Goal: Task Accomplishment & Management: Use online tool/utility

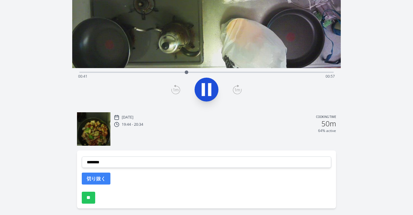
scroll to position [95, 0]
click at [165, 134] on div "Thu, 25th Sep 2025 Cooking time 19:44 - 20:34 50m 64% active" at bounding box center [225, 129] width 222 height 32
click at [143, 72] on div "Time elapsed: 00:43 Time remaining: 00:54" at bounding box center [206, 76] width 257 height 10
click at [370, 66] on div "Discard Recording? You will not be able to recover this once discarded. Cancel …" at bounding box center [206, 66] width 413 height 322
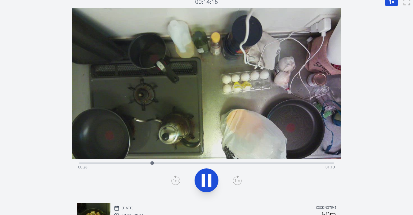
scroll to position [0, 0]
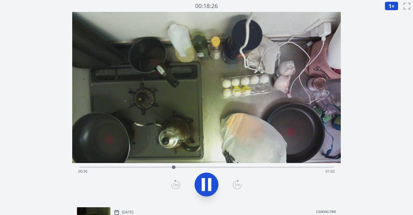
click at [110, 168] on div "Time elapsed: 00:36 Time remaining: 01:02" at bounding box center [206, 172] width 257 height 10
click at [202, 179] on icon at bounding box center [203, 184] width 3 height 13
click at [174, 183] on icon at bounding box center [175, 185] width 9 height 10
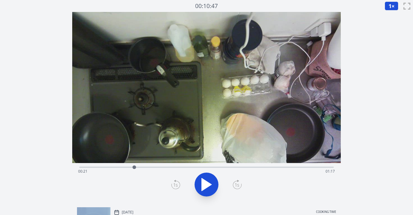
click at [174, 183] on icon at bounding box center [175, 185] width 9 height 10
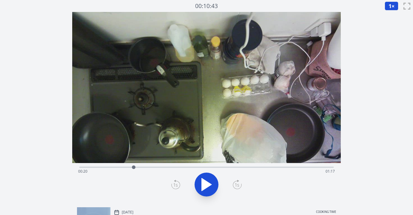
click at [174, 183] on icon at bounding box center [175, 185] width 9 height 10
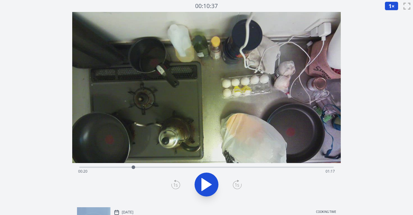
click at [174, 183] on icon at bounding box center [175, 185] width 9 height 10
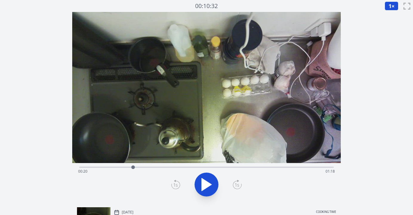
click at [174, 183] on icon at bounding box center [175, 185] width 9 height 10
click at [237, 186] on icon at bounding box center [237, 185] width 9 height 10
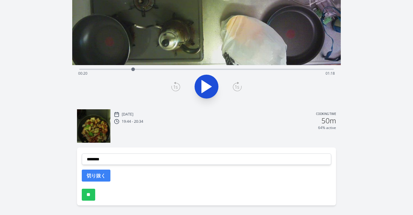
scroll to position [107, 0]
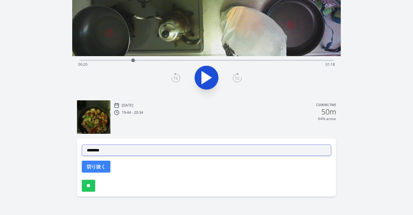
click at [186, 150] on select "**********" at bounding box center [207, 150] width 250 height 11
select select "**********"
click at [82, 145] on select "**********" at bounding box center [207, 150] width 250 height 11
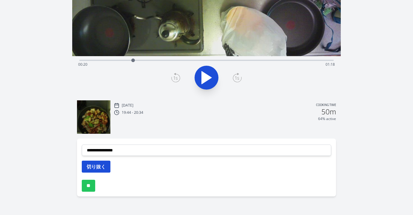
click at [105, 166] on button "切り抜く" at bounding box center [96, 167] width 29 height 12
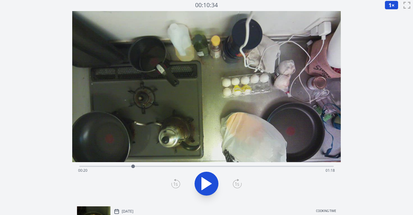
scroll to position [0, 0]
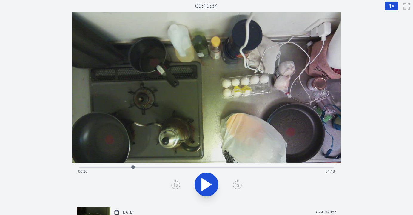
click at [122, 168] on div "Time elapsed: 00:20 Time remaining: 01:18" at bounding box center [206, 172] width 257 height 10
click at [114, 168] on div "Time elapsed: 00:16 Time remaining: 01:22" at bounding box center [206, 172] width 257 height 10
click at [208, 183] on icon at bounding box center [207, 184] width 10 height 13
click at [208, 183] on icon at bounding box center [206, 184] width 17 height 17
click at [235, 184] on icon at bounding box center [237, 185] width 9 height 10
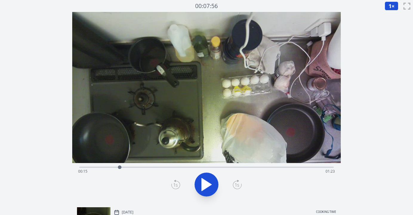
click at [235, 184] on icon at bounding box center [237, 185] width 9 height 10
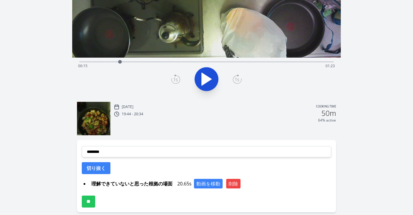
scroll to position [113, 0]
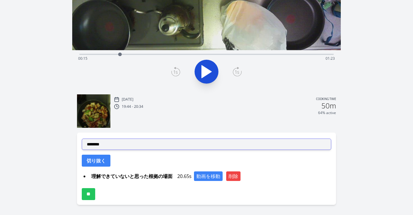
click at [146, 145] on select "**********" at bounding box center [207, 144] width 250 height 11
select select "**********"
click at [82, 139] on select "**********" at bounding box center [207, 144] width 250 height 11
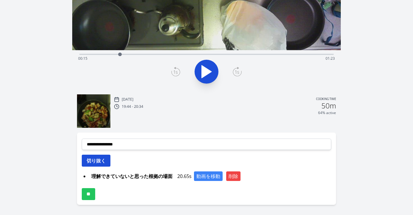
click at [97, 163] on button "切り抜く" at bounding box center [96, 161] width 29 height 12
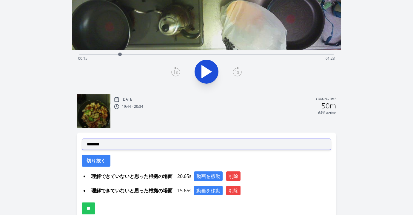
click at [137, 147] on select "**********" at bounding box center [207, 144] width 250 height 11
select select "**********"
click at [82, 139] on select "**********" at bounding box center [207, 144] width 250 height 11
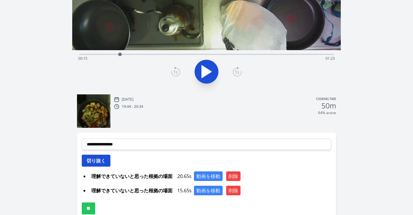
click at [99, 163] on button "切り抜く" at bounding box center [96, 161] width 29 height 12
select select
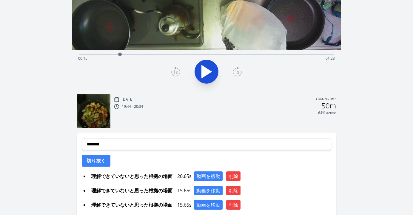
scroll to position [150, 0]
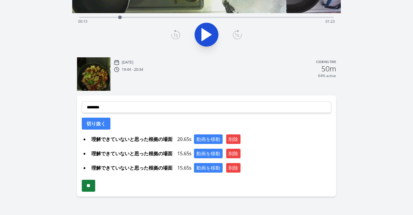
click at [95, 185] on input "**" at bounding box center [88, 186] width 13 height 12
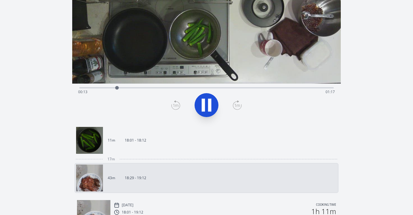
scroll to position [81, 0]
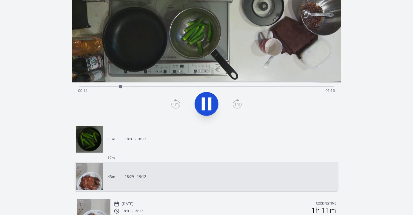
click at [260, 88] on div "Time elapsed: 00:14 Time remaining: 01:16" at bounding box center [206, 91] width 257 height 10
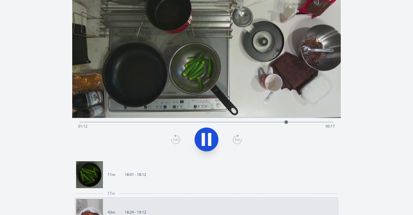
scroll to position [47, 0]
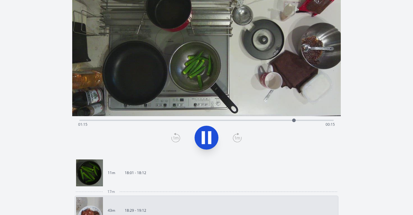
click at [302, 120] on div "Time elapsed: 01:15 Time remaining: 00:15" at bounding box center [206, 125] width 257 height 10
click at [309, 120] on div at bounding box center [304, 120] width 9 height 9
click at [316, 120] on div "Time elapsed: 01:21 Time remaining: 00:09" at bounding box center [206, 125] width 257 height 10
click at [308, 119] on div "Time elapsed: 01:24 Time remaining: 00:05" at bounding box center [206, 119] width 254 height 7
click at [308, 119] on div "Time elapsed: 01:23 Time remaining: 00:07" at bounding box center [206, 119] width 254 height 7
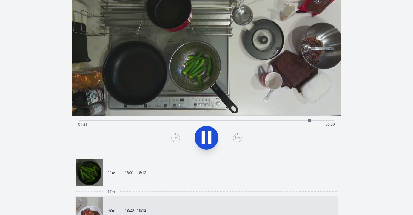
click at [214, 143] on icon at bounding box center [206, 137] width 17 height 17
click at [173, 140] on icon at bounding box center [175, 138] width 9 height 10
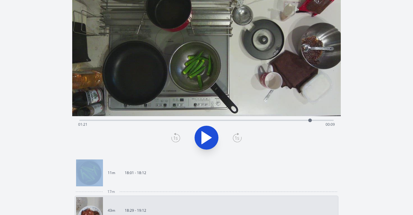
click at [173, 140] on icon at bounding box center [175, 138] width 9 height 10
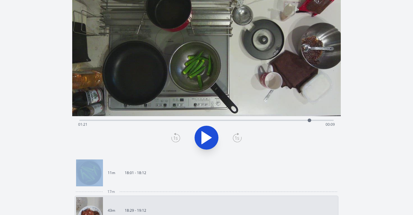
click at [173, 140] on icon at bounding box center [175, 138] width 9 height 10
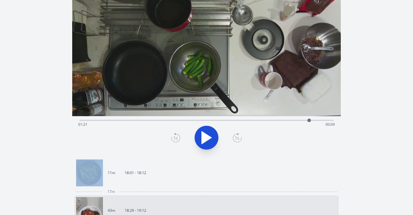
click at [173, 140] on icon at bounding box center [175, 138] width 9 height 10
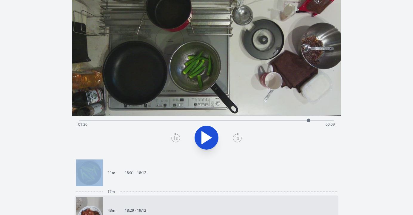
click at [173, 140] on icon at bounding box center [175, 138] width 9 height 10
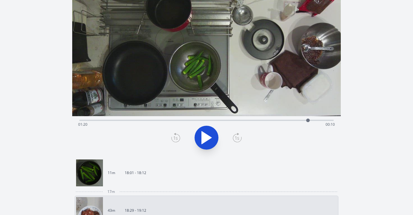
click at [173, 140] on icon at bounding box center [175, 138] width 9 height 10
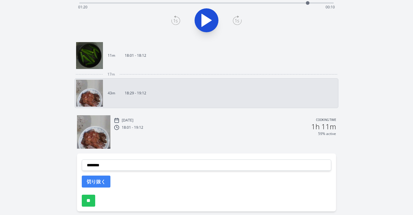
scroll to position [179, 0]
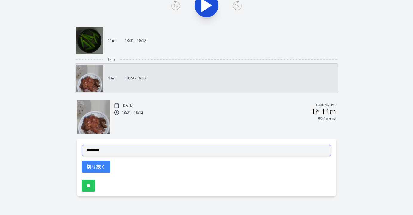
click at [181, 152] on select "**********" at bounding box center [207, 150] width 250 height 11
select select "**********"
click at [82, 145] on select "**********" at bounding box center [207, 150] width 250 height 11
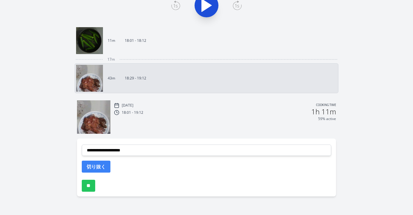
click at [105, 169] on button "切り抜く" at bounding box center [96, 167] width 29 height 12
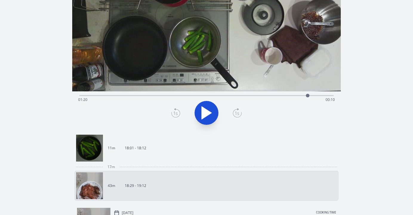
scroll to position [64, 0]
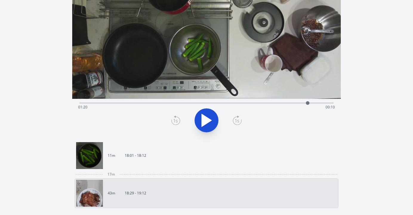
drag, startPoint x: 156, startPoint y: 182, endPoint x: 268, endPoint y: 102, distance: 138.2
click at [268, 102] on div "Time elapsed: 01:20 Time remaining: 00:10" at bounding box center [206, 102] width 254 height 7
click at [245, 103] on div "Time elapsed: 01:06 Time remaining: 00:24" at bounding box center [206, 107] width 257 height 10
click at [207, 121] on icon at bounding box center [207, 120] width 10 height 13
drag, startPoint x: 268, startPoint y: 102, endPoint x: 207, endPoint y: 121, distance: 64.0
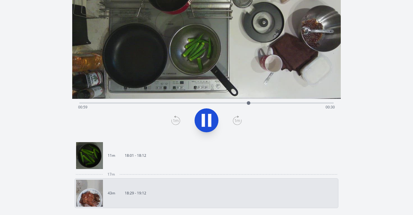
click at [207, 121] on icon at bounding box center [206, 120] width 17 height 17
click at [207, 121] on icon at bounding box center [207, 120] width 10 height 13
click at [207, 121] on icon at bounding box center [206, 120] width 17 height 17
click at [176, 118] on icon at bounding box center [175, 121] width 9 height 10
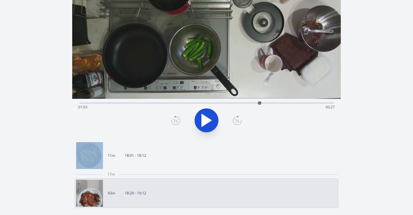
click at [176, 118] on icon at bounding box center [175, 121] width 9 height 10
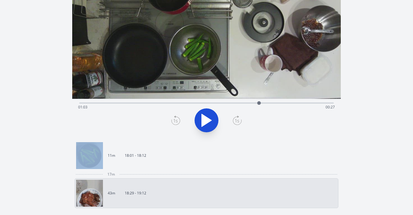
click at [176, 118] on icon at bounding box center [175, 121] width 9 height 10
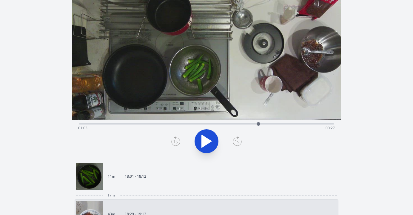
scroll to position [0, 0]
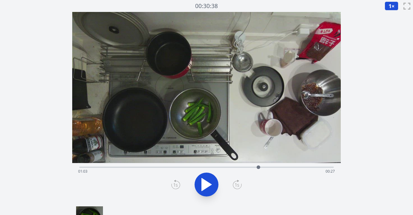
click at [205, 185] on icon at bounding box center [207, 184] width 10 height 13
click at [205, 185] on icon at bounding box center [203, 184] width 3 height 13
click at [205, 185] on icon at bounding box center [207, 184] width 10 height 13
click at [205, 185] on icon at bounding box center [203, 184] width 3 height 13
click at [205, 185] on icon at bounding box center [207, 184] width 10 height 13
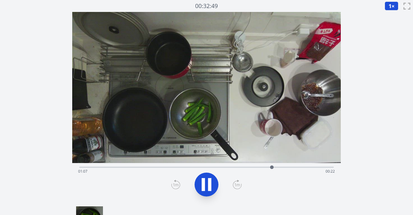
click at [205, 185] on icon at bounding box center [203, 184] width 3 height 13
click at [205, 185] on icon at bounding box center [207, 184] width 10 height 13
click at [205, 185] on icon at bounding box center [203, 184] width 3 height 13
click at [177, 185] on icon at bounding box center [175, 185] width 9 height 10
click at [202, 185] on icon at bounding box center [207, 184] width 10 height 13
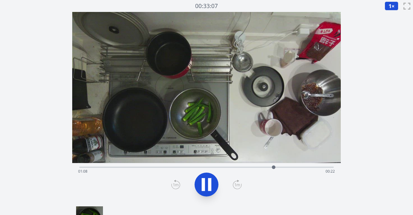
click at [202, 185] on icon at bounding box center [203, 184] width 3 height 13
click at [202, 185] on icon at bounding box center [207, 184] width 10 height 13
click at [202, 185] on icon at bounding box center [203, 184] width 3 height 13
click at [173, 184] on icon at bounding box center [175, 185] width 9 height 10
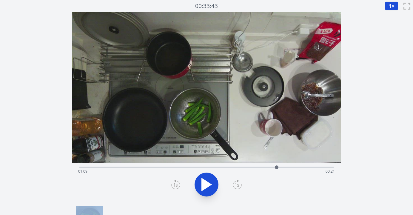
click at [173, 184] on icon at bounding box center [175, 185] width 9 height 10
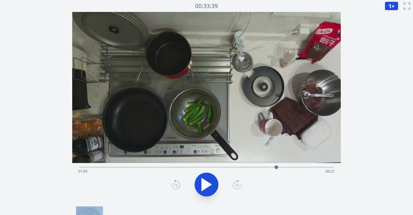
click at [173, 184] on icon at bounding box center [175, 185] width 9 height 10
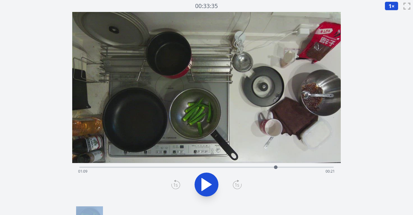
click at [173, 184] on icon at bounding box center [175, 185] width 9 height 10
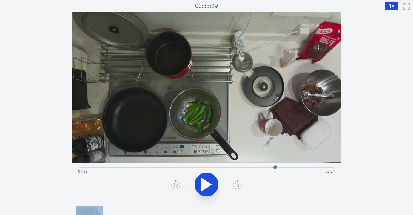
click at [173, 184] on icon at bounding box center [175, 185] width 9 height 10
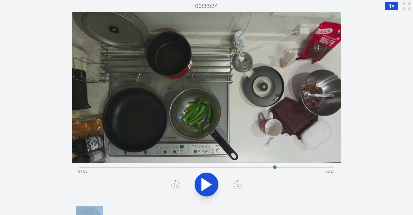
click at [173, 184] on icon at bounding box center [175, 185] width 9 height 10
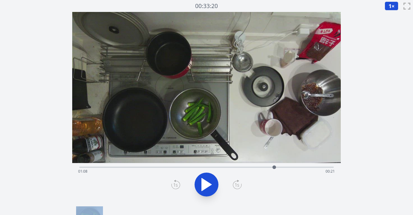
click at [173, 184] on icon at bounding box center [175, 185] width 9 height 10
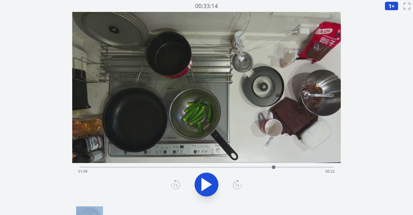
click at [173, 184] on icon at bounding box center [175, 185] width 9 height 10
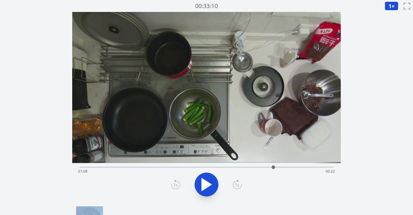
click at [173, 184] on icon at bounding box center [175, 185] width 9 height 10
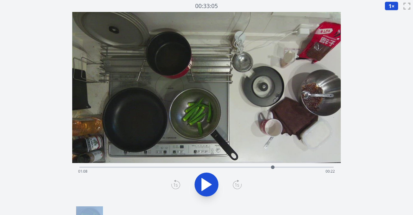
click at [173, 184] on icon at bounding box center [175, 185] width 9 height 10
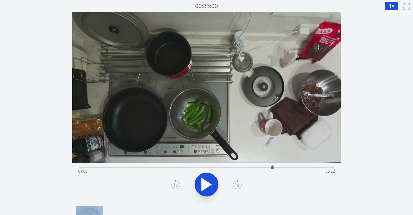
click at [173, 184] on icon at bounding box center [175, 185] width 9 height 10
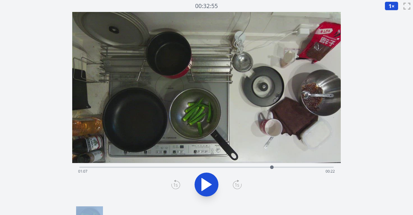
click at [173, 184] on icon at bounding box center [175, 185] width 9 height 10
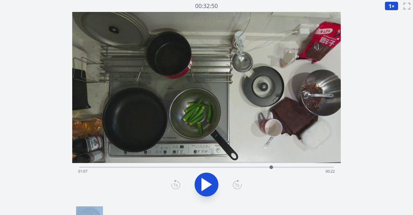
click at [173, 184] on icon at bounding box center [175, 185] width 9 height 10
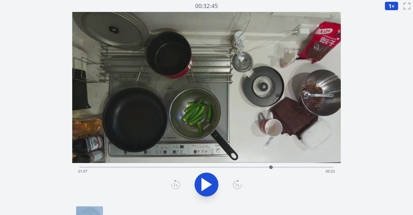
click at [173, 184] on icon at bounding box center [175, 185] width 9 height 10
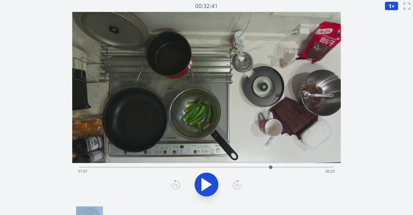
click at [173, 184] on icon at bounding box center [175, 185] width 9 height 10
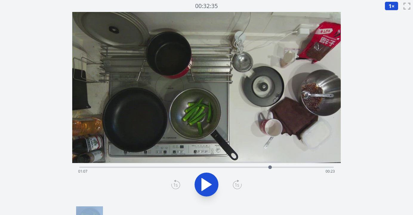
click at [173, 184] on icon at bounding box center [175, 185] width 9 height 10
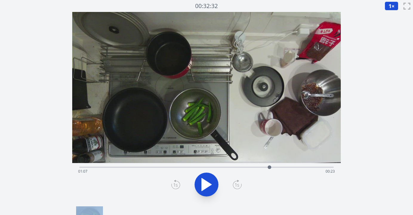
click at [173, 184] on icon at bounding box center [175, 185] width 9 height 10
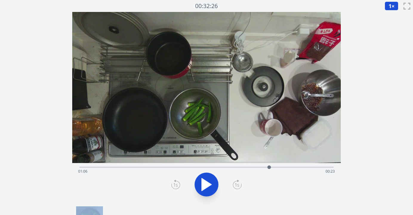
click at [173, 184] on icon at bounding box center [175, 185] width 9 height 10
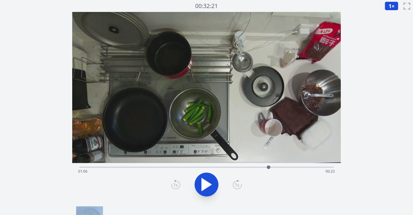
click at [173, 184] on icon at bounding box center [175, 185] width 9 height 10
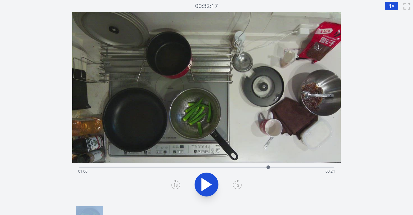
click at [173, 184] on icon at bounding box center [175, 185] width 9 height 10
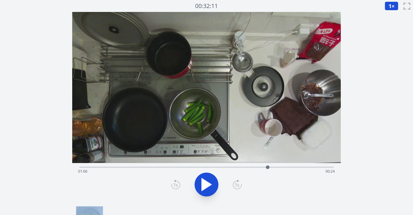
click at [173, 184] on icon at bounding box center [175, 185] width 9 height 10
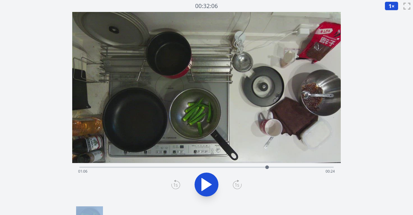
click at [173, 184] on icon at bounding box center [175, 185] width 9 height 10
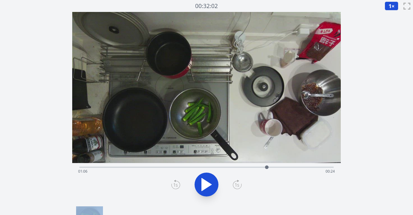
click at [173, 184] on icon at bounding box center [175, 185] width 9 height 10
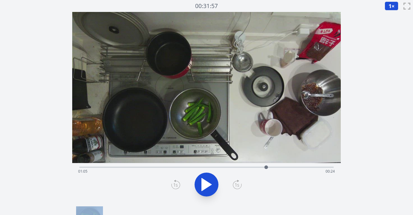
click at [173, 184] on icon at bounding box center [175, 185] width 9 height 10
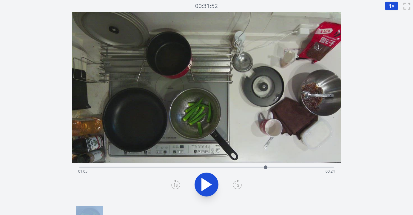
click at [173, 184] on icon at bounding box center [175, 185] width 9 height 10
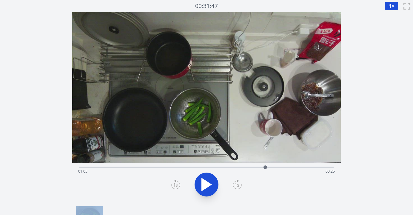
click at [173, 184] on icon at bounding box center [175, 185] width 9 height 10
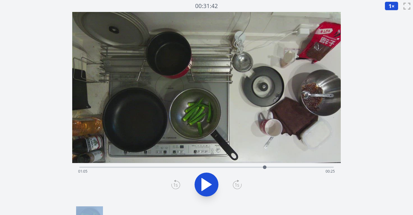
click at [173, 184] on icon at bounding box center [175, 185] width 9 height 10
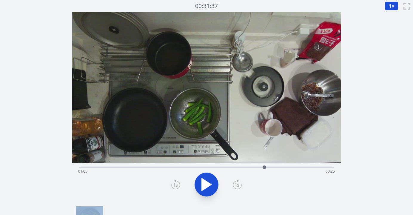
click at [173, 184] on icon at bounding box center [175, 185] width 9 height 10
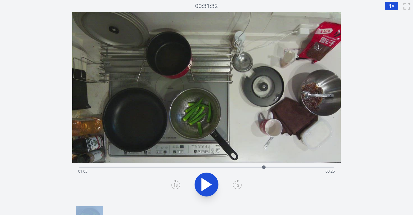
click at [173, 184] on icon at bounding box center [175, 185] width 9 height 10
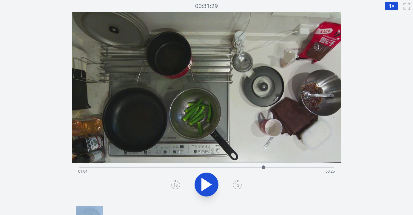
click at [173, 184] on icon at bounding box center [175, 185] width 9 height 10
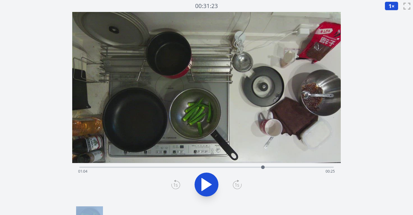
click at [173, 184] on icon at bounding box center [175, 185] width 9 height 10
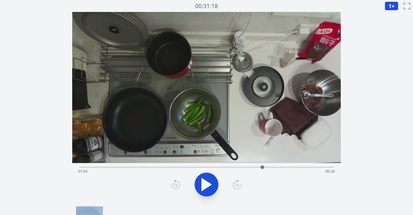
click at [173, 184] on icon at bounding box center [175, 185] width 9 height 10
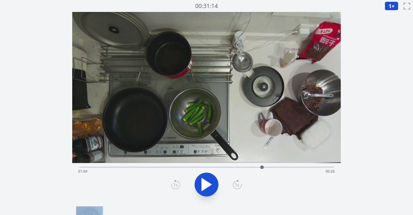
click at [173, 184] on icon at bounding box center [175, 185] width 9 height 10
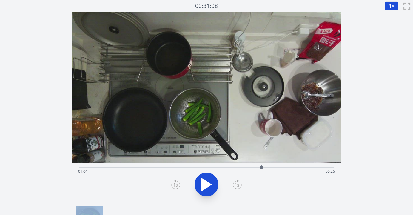
click at [173, 184] on icon at bounding box center [175, 185] width 9 height 10
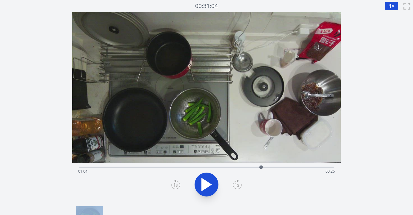
click at [173, 184] on icon at bounding box center [175, 185] width 9 height 10
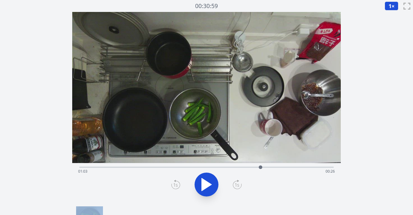
click at [173, 184] on icon at bounding box center [175, 185] width 9 height 10
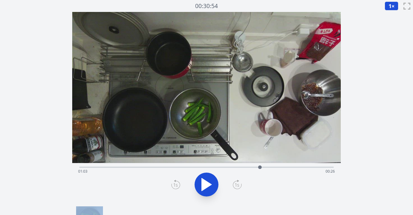
click at [173, 184] on icon at bounding box center [175, 185] width 9 height 10
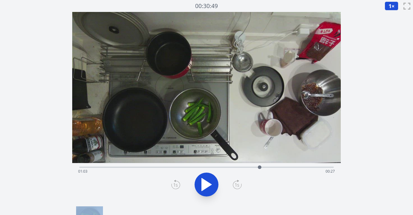
click at [173, 184] on icon at bounding box center [175, 185] width 9 height 10
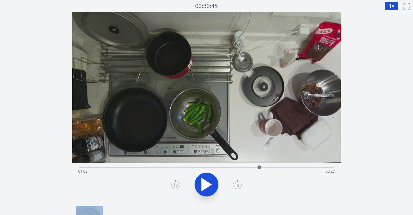
click at [173, 184] on icon at bounding box center [175, 185] width 9 height 10
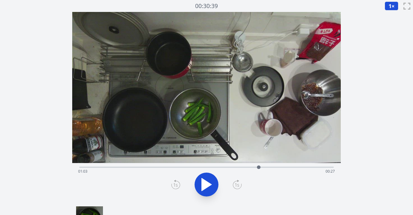
click at [173, 184] on icon at bounding box center [175, 185] width 9 height 10
click at [237, 185] on icon at bounding box center [237, 185] width 9 height 10
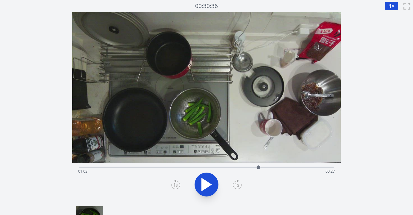
click at [237, 185] on icon at bounding box center [237, 185] width 9 height 10
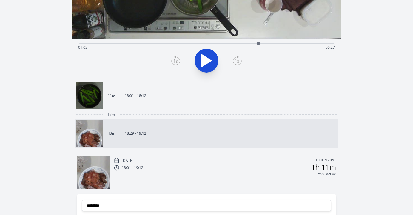
scroll to position [127, 0]
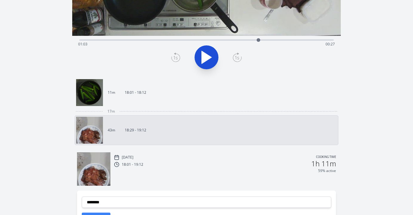
click at [175, 60] on icon at bounding box center [175, 58] width 9 height 10
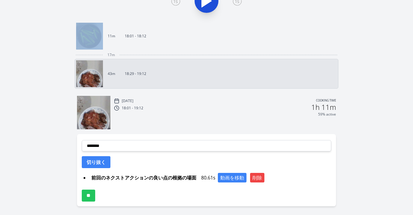
scroll to position [194, 0]
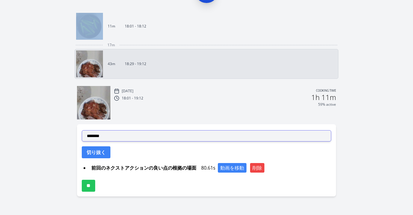
click at [174, 135] on select "**********" at bounding box center [207, 135] width 250 height 11
select select "**********"
click at [82, 130] on select "**********" at bounding box center [207, 135] width 250 height 11
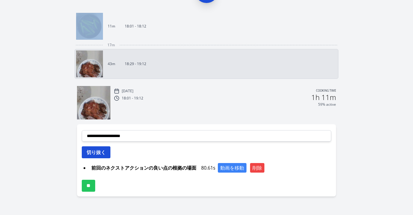
click at [104, 152] on button "切り抜く" at bounding box center [96, 152] width 29 height 12
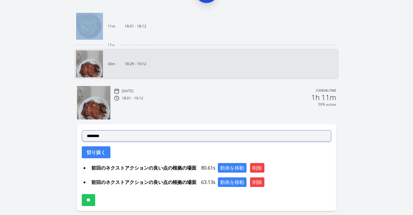
click at [158, 136] on select "**********" at bounding box center [207, 135] width 250 height 11
select select "**********"
click at [82, 130] on select "**********" at bounding box center [207, 135] width 250 height 11
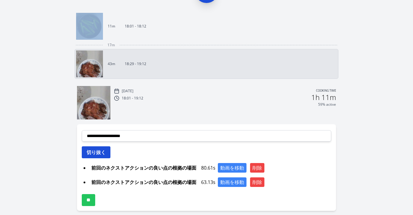
click at [104, 156] on button "切り抜く" at bounding box center [96, 152] width 29 height 12
select select
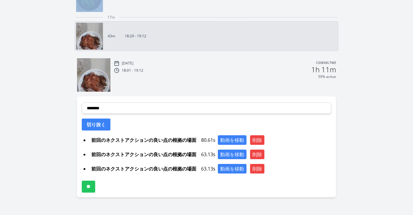
scroll to position [222, 0]
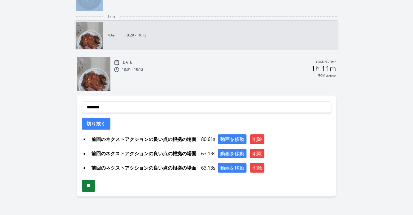
click at [89, 189] on input "**" at bounding box center [88, 186] width 13 height 12
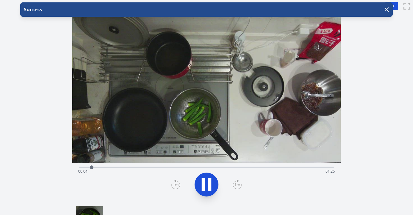
click at [268, 167] on div "Time elapsed: 00:04 Time remaining: 01:26" at bounding box center [206, 172] width 257 height 10
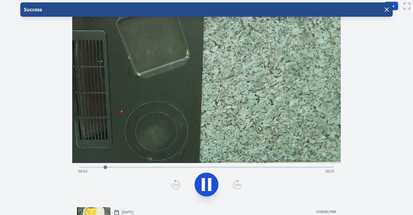
scroll to position [78, 0]
